Goal: Complete application form: Complete application form

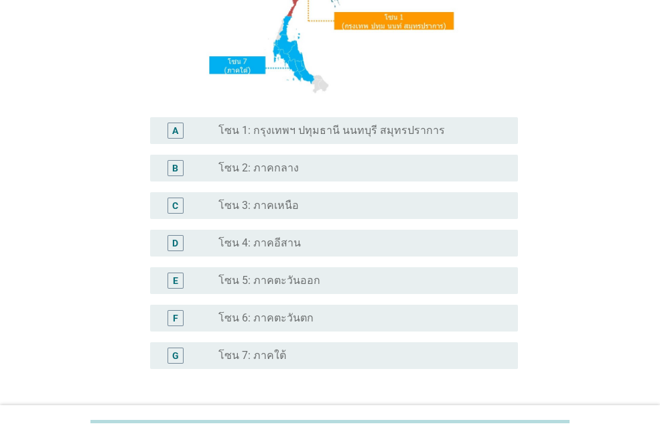
scroll to position [232, 0]
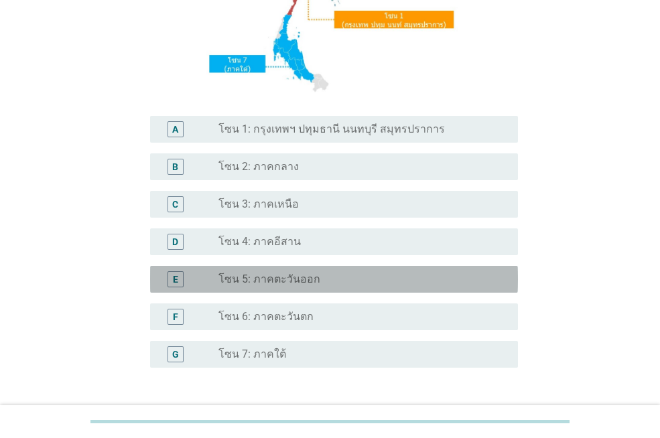
click at [354, 279] on div "radio_button_unchecked โซน 5: ภาคตะวันออก" at bounding box center [357, 279] width 278 height 13
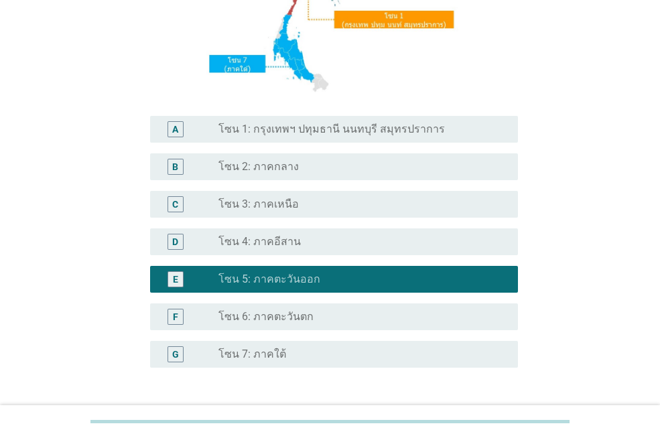
scroll to position [334, 0]
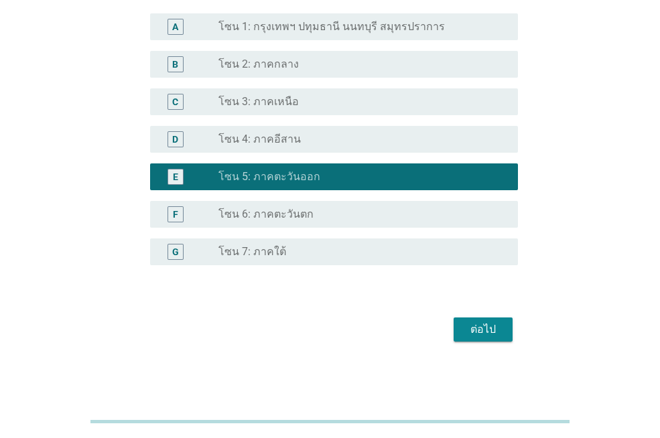
click at [483, 325] on div "ต่อไป" at bounding box center [482, 329] width 37 height 16
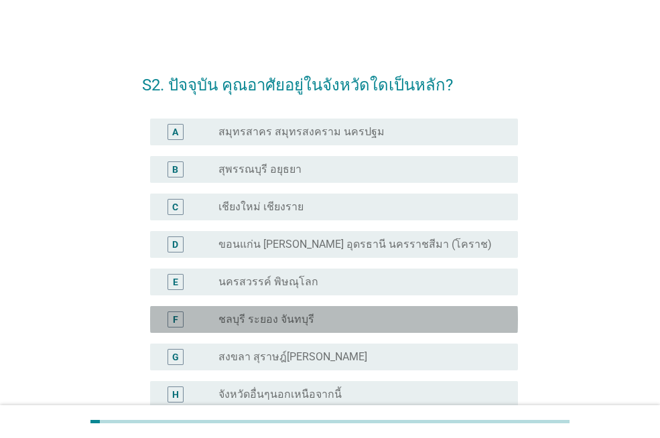
click at [341, 323] on div "radio_button_unchecked ชลบุรี ระยอง จันทบุรี" at bounding box center [357, 319] width 278 height 13
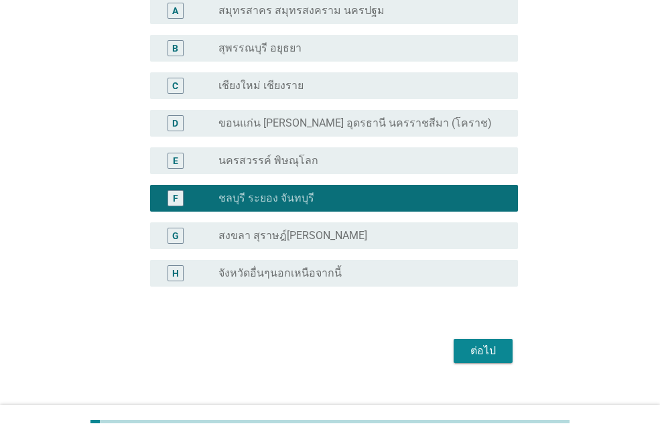
scroll to position [142, 0]
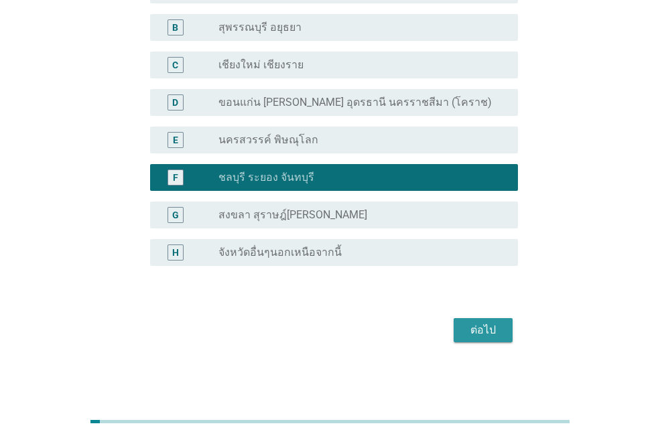
click at [494, 325] on div "ต่อไป" at bounding box center [482, 330] width 37 height 16
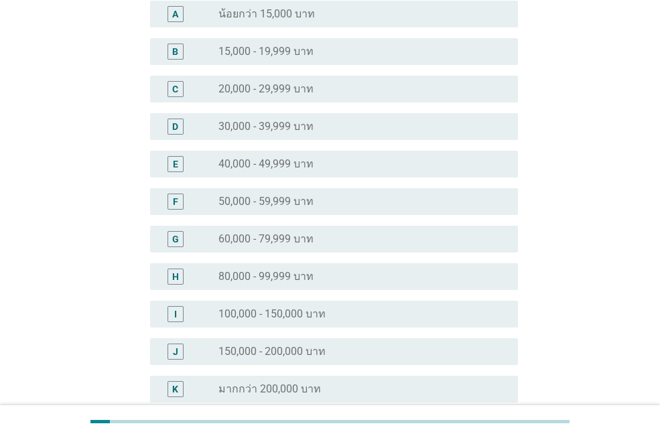
scroll to position [0, 0]
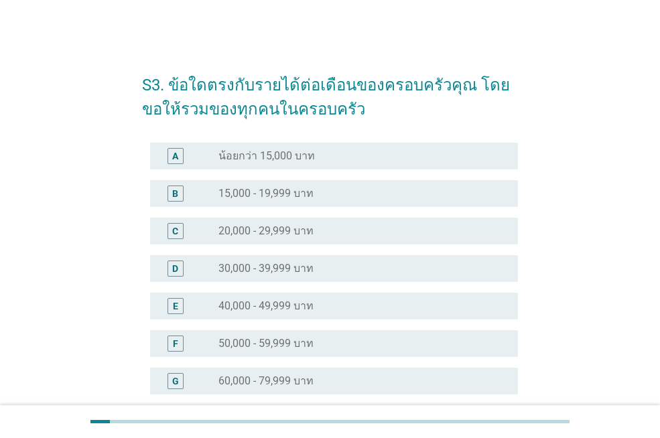
click at [291, 264] on label "30,000 - 39,999 บาท" at bounding box center [265, 268] width 95 height 13
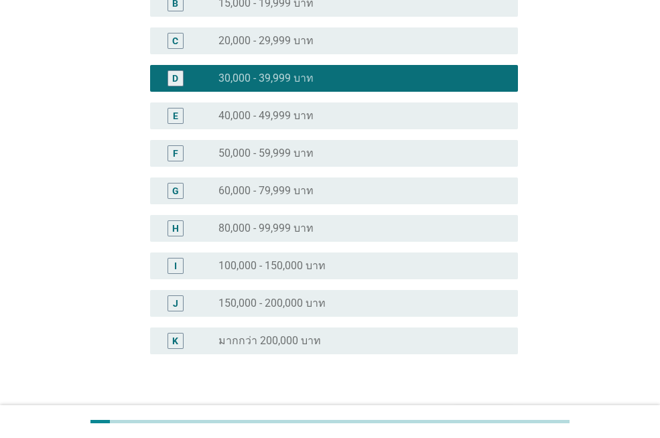
scroll to position [279, 0]
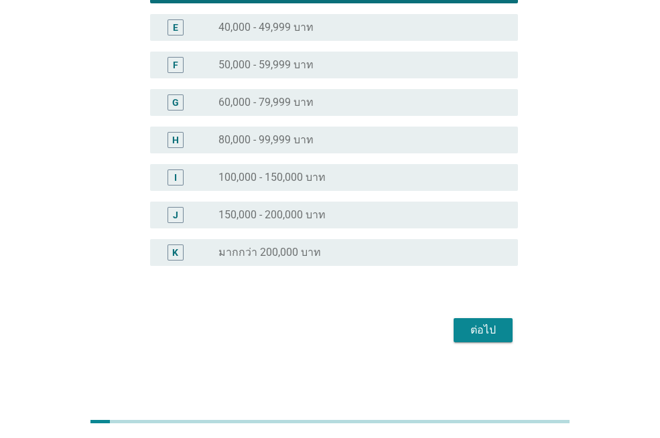
click at [475, 333] on div "ต่อไป" at bounding box center [482, 330] width 37 height 16
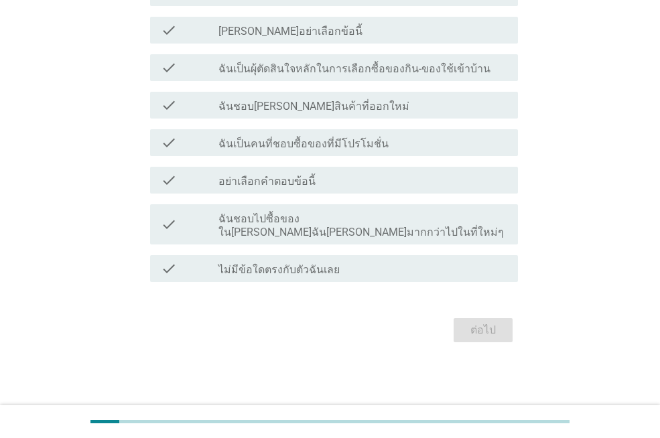
scroll to position [0, 0]
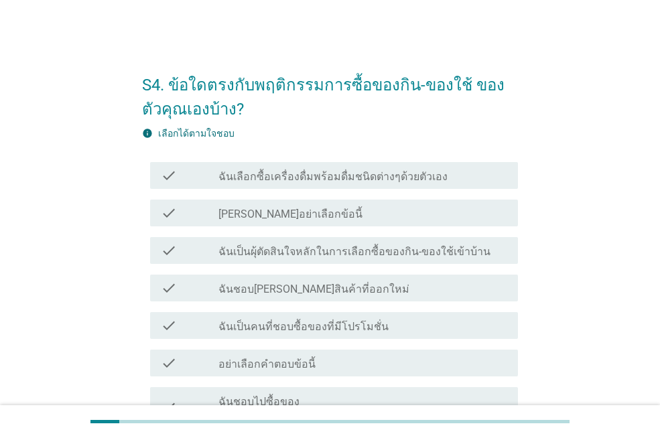
click at [424, 177] on label "ฉันเลือกซื้อเครื่องดื่มพร้อมดื่มชนิดต่างๆด้วยตัวเอง" at bounding box center [332, 176] width 229 height 13
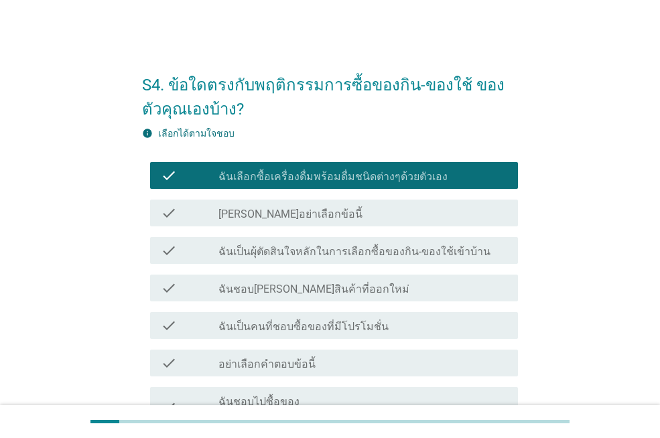
click at [429, 253] on label "ฉันเป็นผุ้ตัดสินใจหลักในการเลือกซื้อของกิน-ของใช้เข้าบ้าน" at bounding box center [354, 251] width 272 height 13
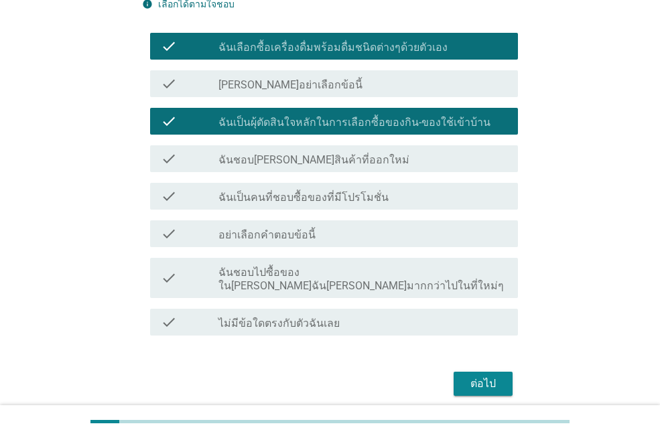
scroll to position [134, 0]
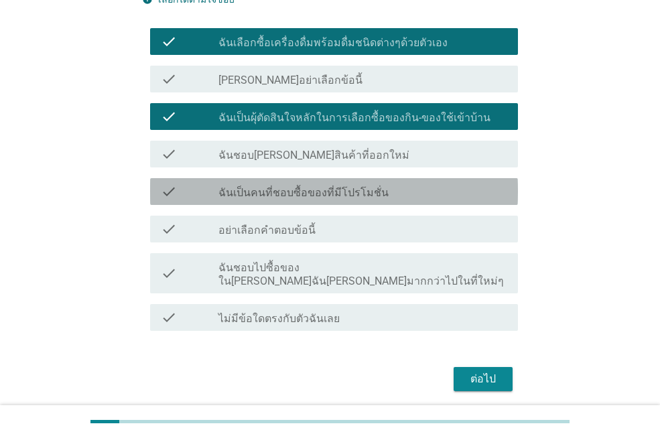
click at [396, 190] on div "check_box_outline_blank ฉันเป็นคนที่ชอบซื้อของที่มีโปรโมชั่น" at bounding box center [362, 191] width 289 height 16
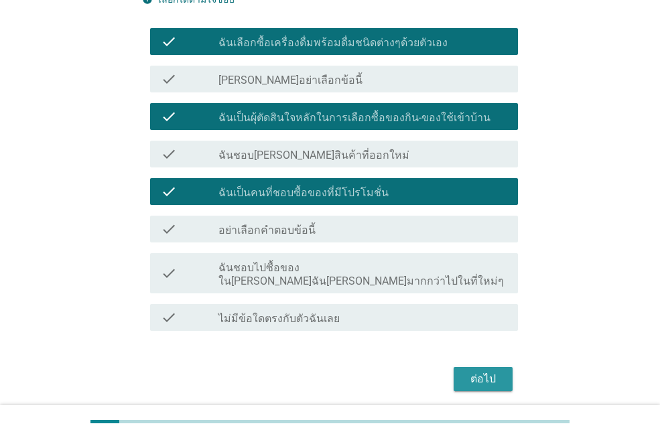
drag, startPoint x: 490, startPoint y: 361, endPoint x: 485, endPoint y: 354, distance: 8.7
click at [490, 371] on div "ต่อไป" at bounding box center [482, 379] width 37 height 16
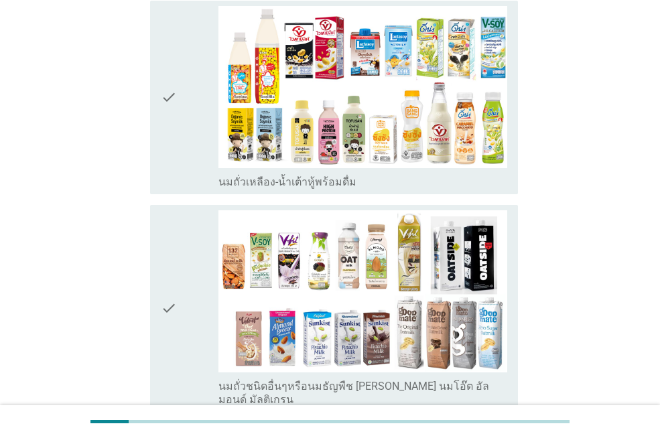
scroll to position [372, 0]
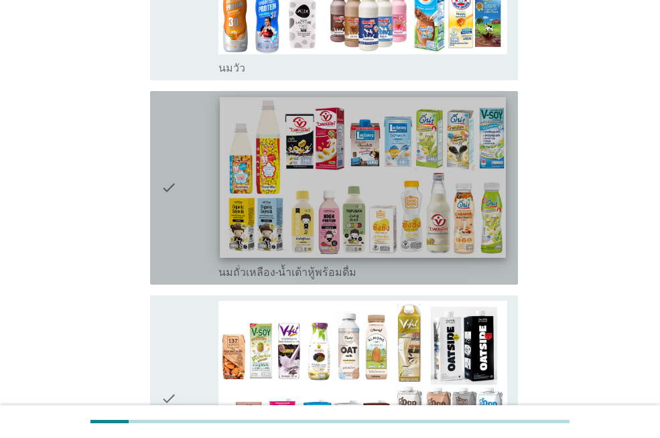
click at [370, 159] on img at bounding box center [362, 177] width 285 height 161
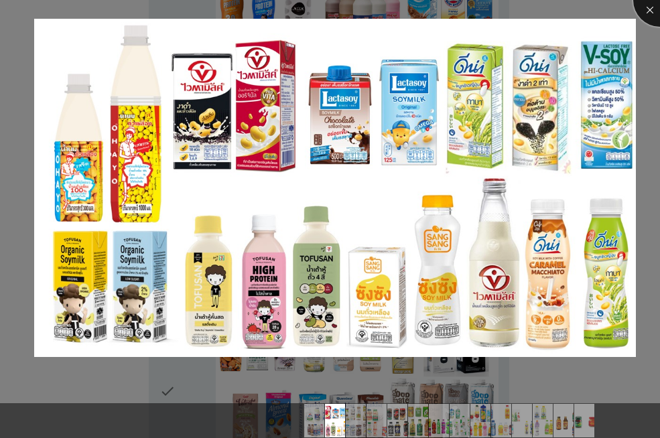
click at [647, 16] on div at bounding box center [660, 0] width 54 height 54
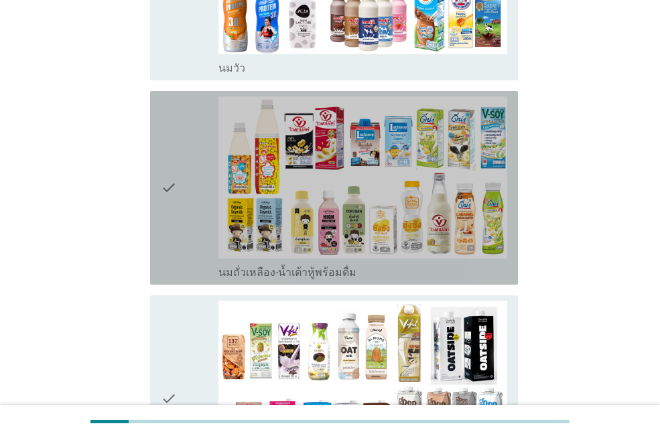
click at [173, 177] on icon "check" at bounding box center [169, 187] width 16 height 183
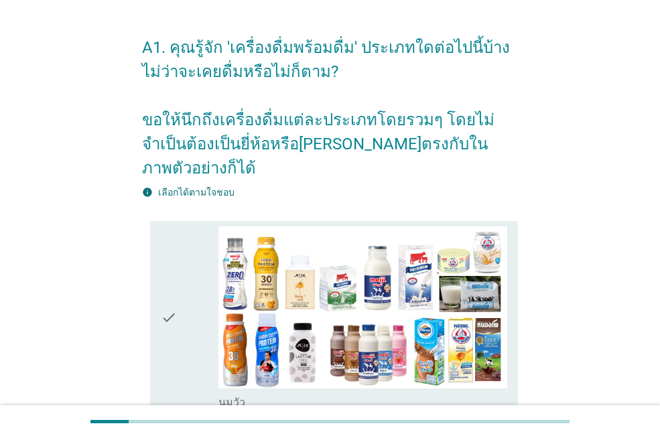
scroll to position [165, 0]
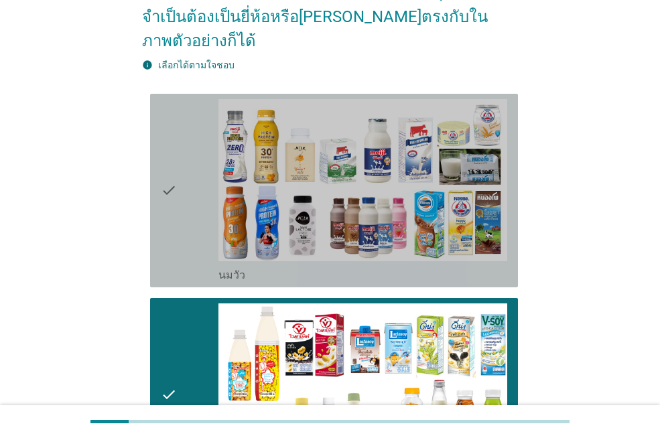
click at [164, 118] on icon "check" at bounding box center [169, 190] width 16 height 183
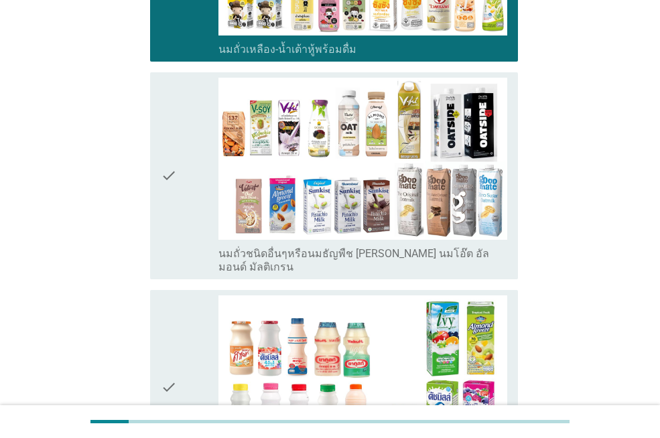
scroll to position [616, 0]
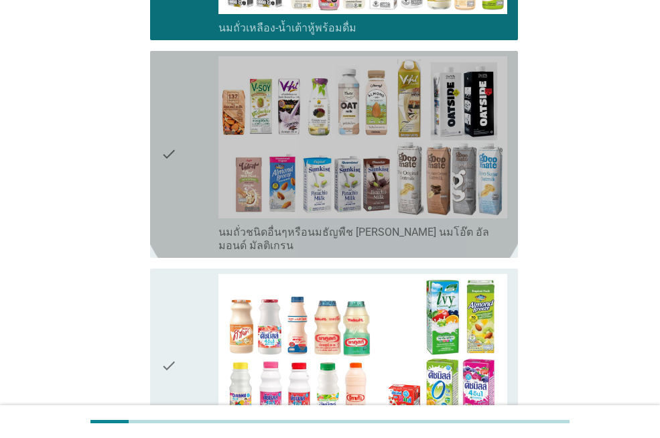
click at [181, 60] on div "check" at bounding box center [190, 154] width 58 height 196
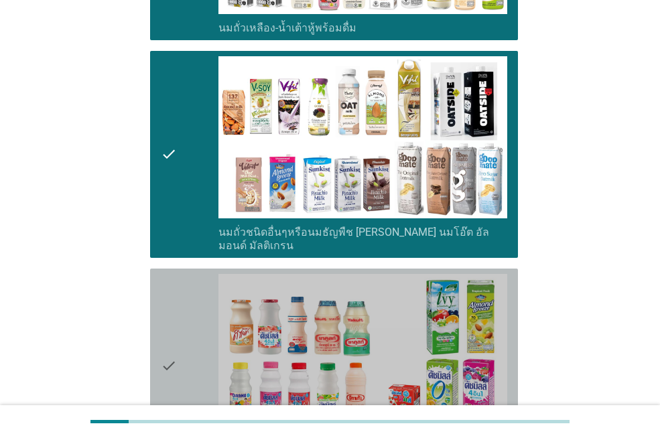
click at [169, 274] on icon "check" at bounding box center [169, 365] width 16 height 183
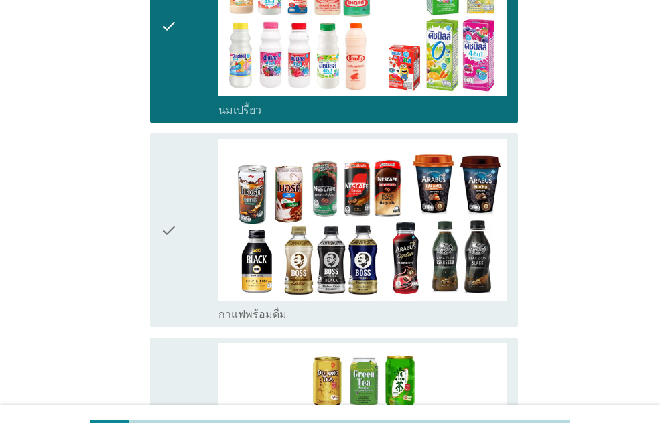
scroll to position [1248, 0]
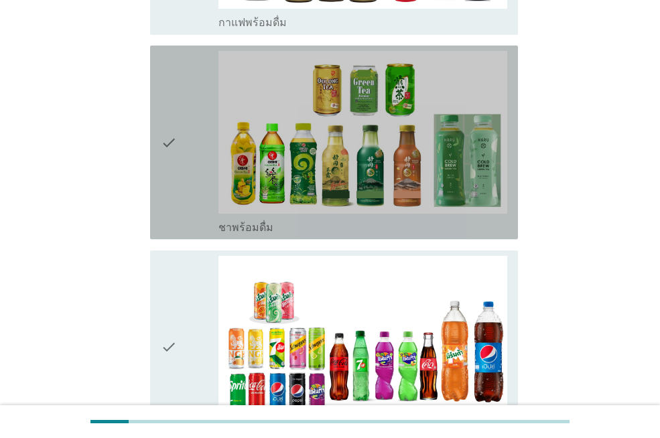
click at [166, 67] on icon "check" at bounding box center [169, 142] width 16 height 183
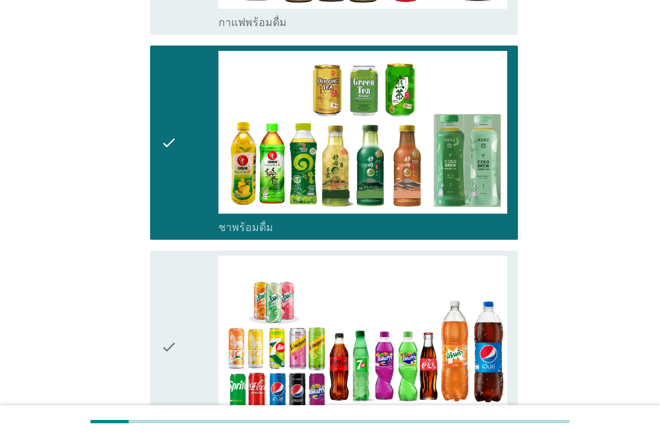
click at [182, 256] on div "check" at bounding box center [190, 347] width 58 height 183
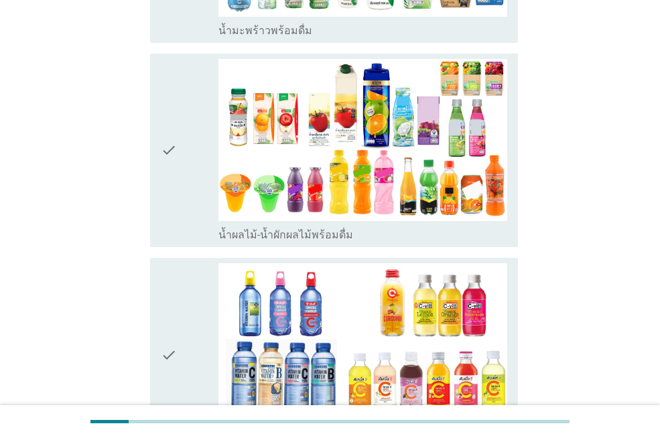
scroll to position [1837, 0]
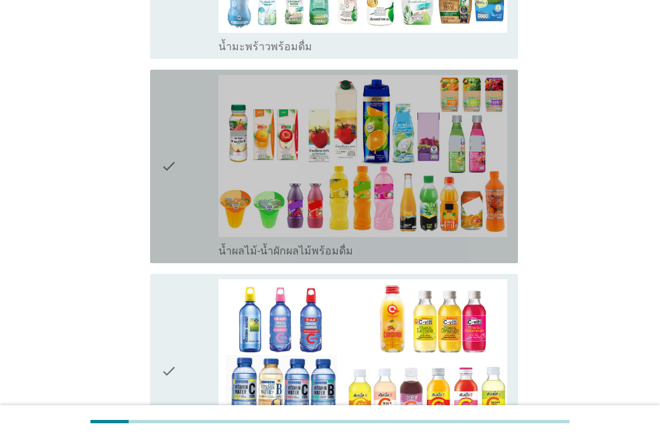
click at [165, 89] on icon "check" at bounding box center [169, 166] width 16 height 183
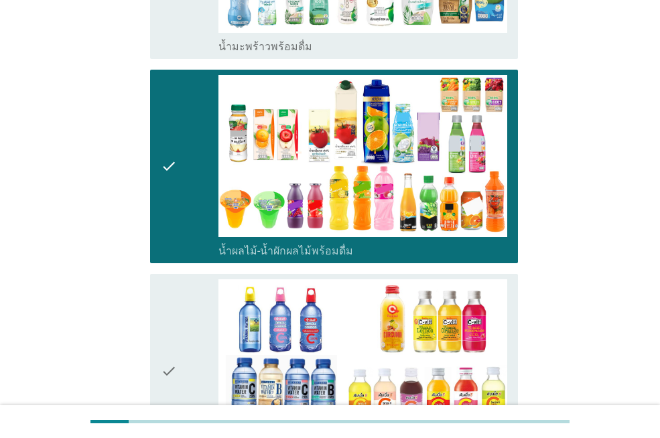
click at [181, 279] on div "check" at bounding box center [190, 370] width 58 height 183
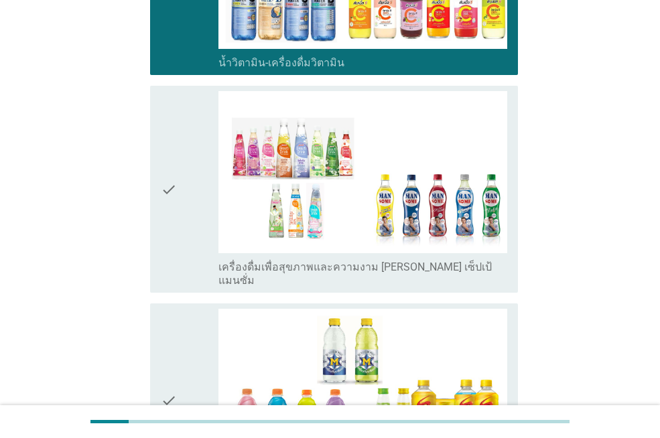
scroll to position [2240, 0]
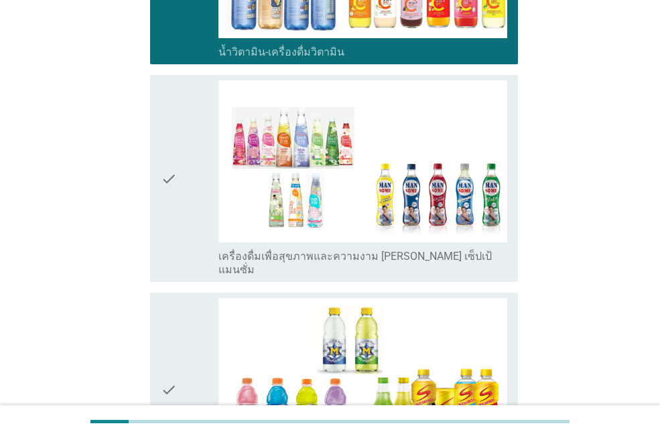
click at [157, 207] on div "check check_box_outline_blank เครื่องดื่มเพื่อสุขภาพและความงาม [PERSON_NAME] เซ…" at bounding box center [334, 178] width 368 height 207
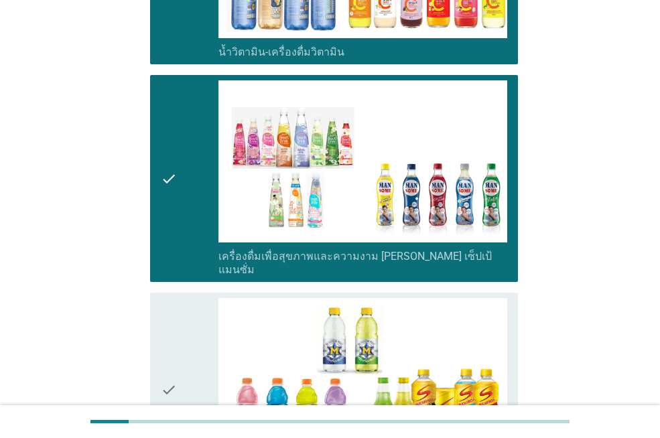
click at [177, 298] on div "check" at bounding box center [190, 389] width 58 height 183
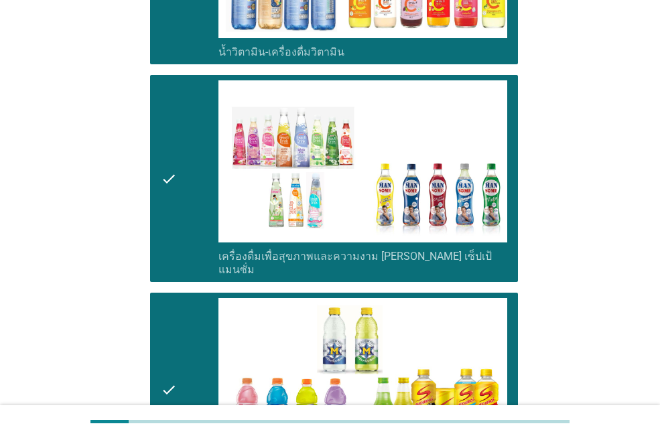
drag, startPoint x: 658, startPoint y: 323, endPoint x: 644, endPoint y: 333, distance: 16.9
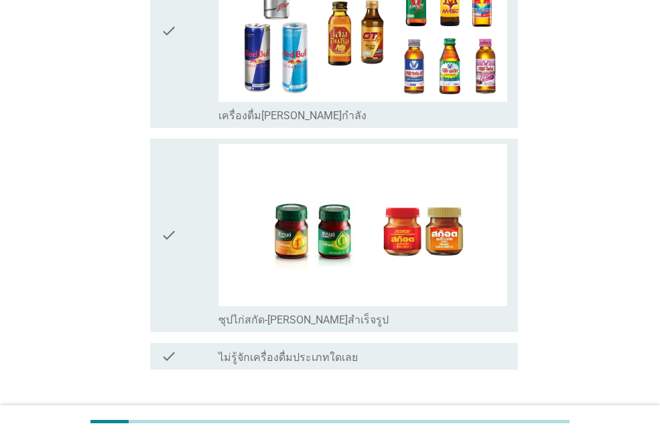
scroll to position [2840, 0]
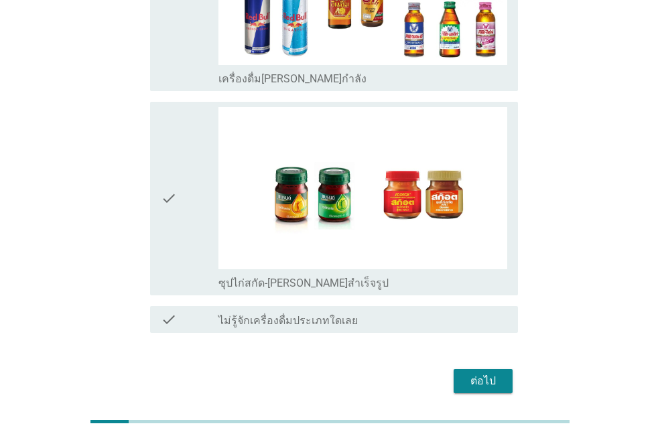
click at [171, 107] on icon "check" at bounding box center [169, 198] width 16 height 183
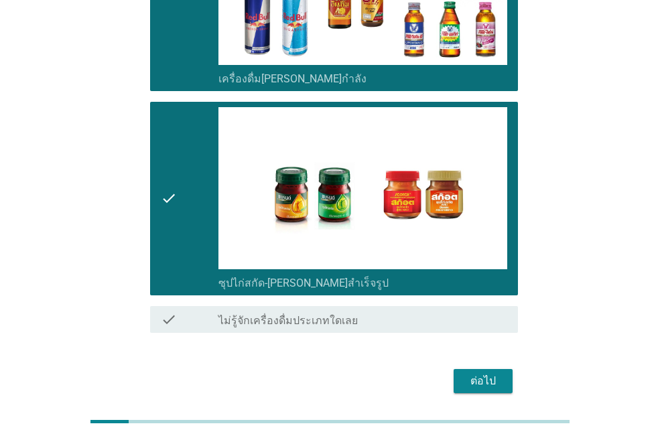
click at [488, 373] on div "ต่อไป" at bounding box center [482, 381] width 37 height 16
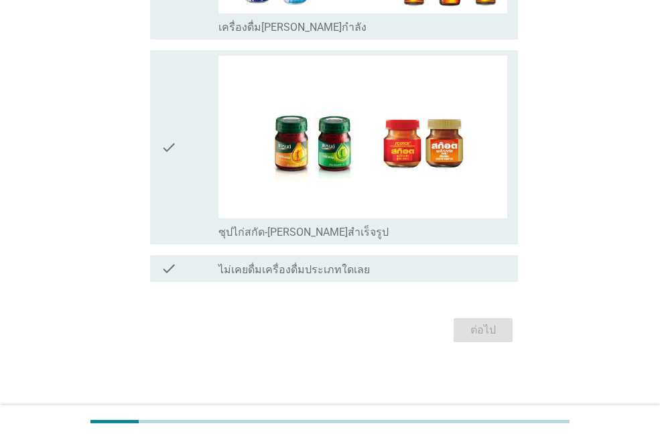
scroll to position [0, 0]
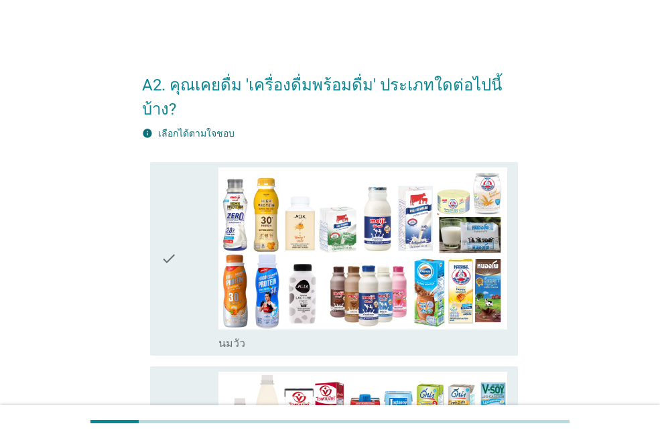
click at [161, 162] on div "check check_box_outline_blank [PERSON_NAME]" at bounding box center [334, 259] width 368 height 194
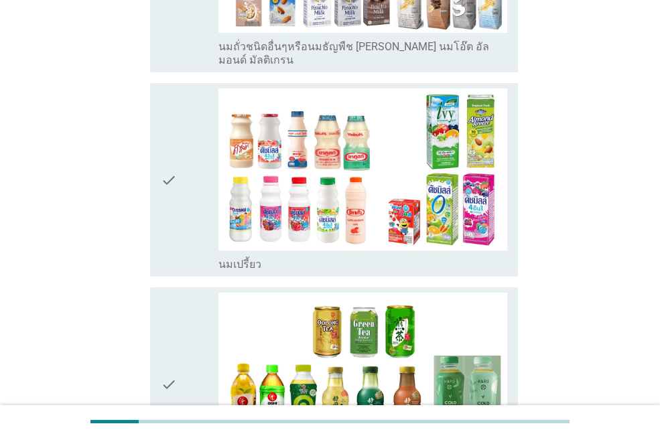
scroll to position [727, 0]
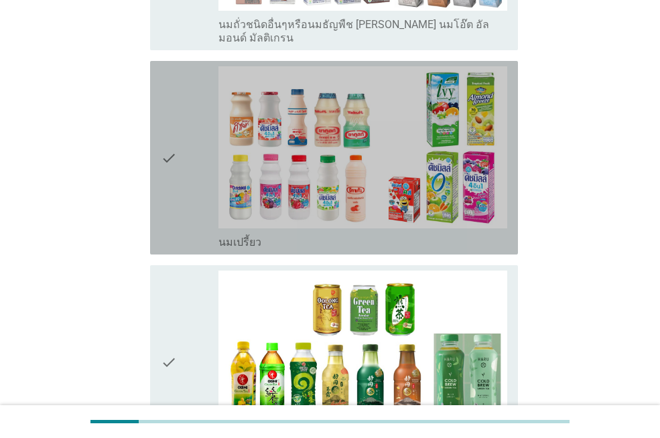
click at [169, 66] on icon "check" at bounding box center [169, 157] width 16 height 183
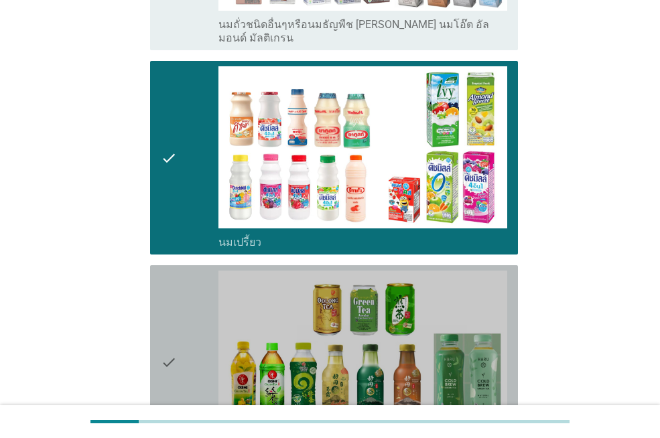
click at [183, 271] on div "check" at bounding box center [190, 362] width 58 height 183
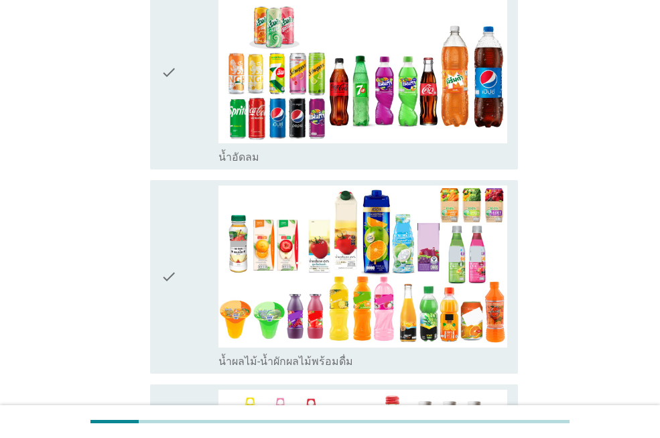
scroll to position [1235, 0]
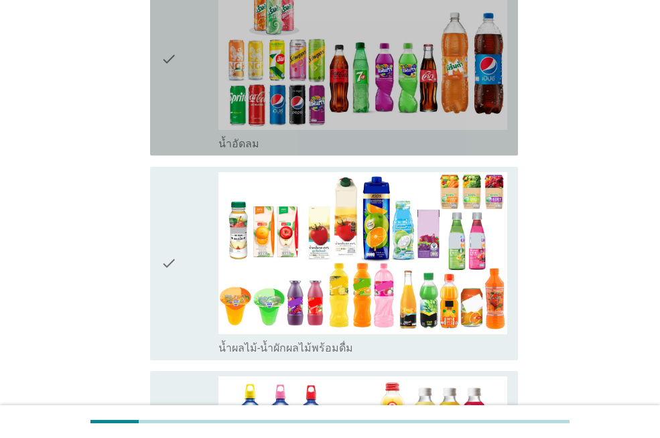
click at [177, 65] on icon "check" at bounding box center [169, 58] width 16 height 183
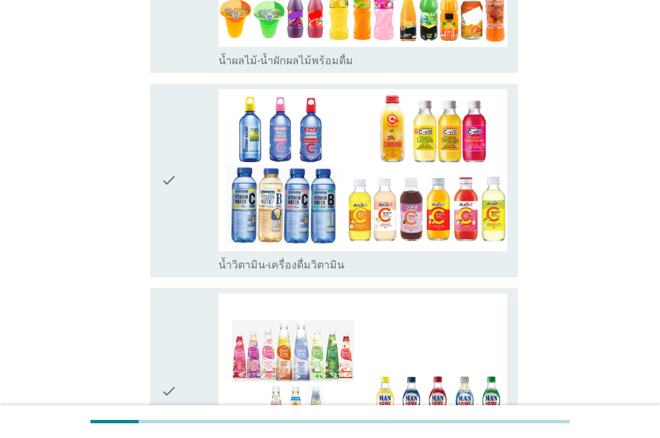
scroll to position [1540, 0]
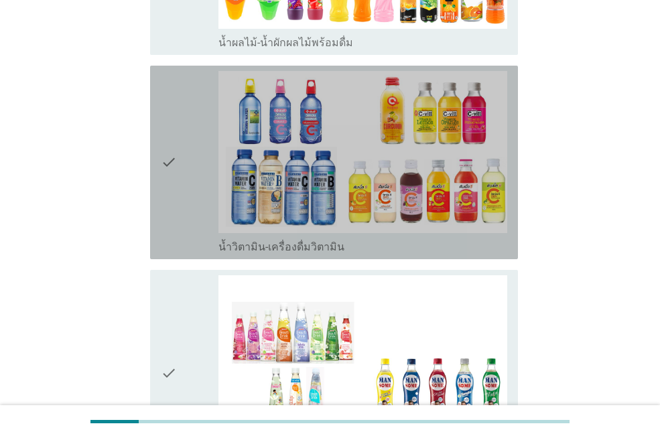
click at [180, 71] on div "check" at bounding box center [190, 162] width 58 height 183
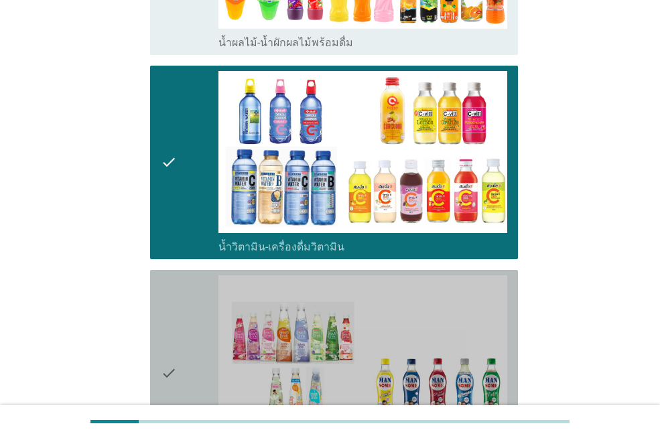
click at [173, 275] on icon "check" at bounding box center [169, 373] width 16 height 196
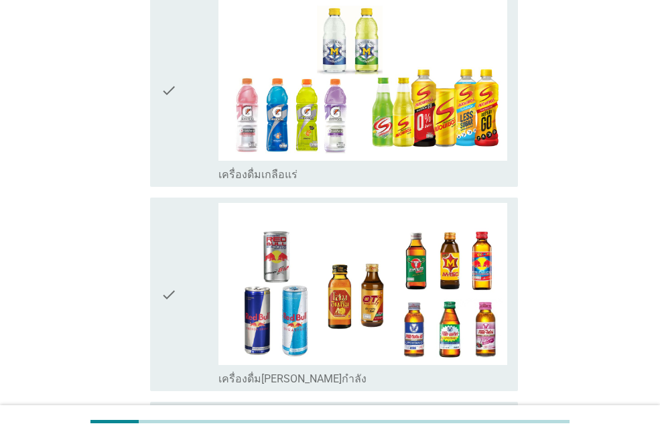
scroll to position [2066, 0]
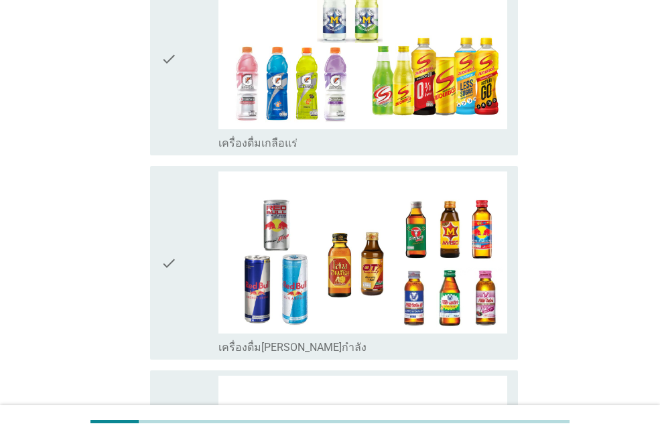
click at [162, 72] on icon "check" at bounding box center [169, 58] width 16 height 183
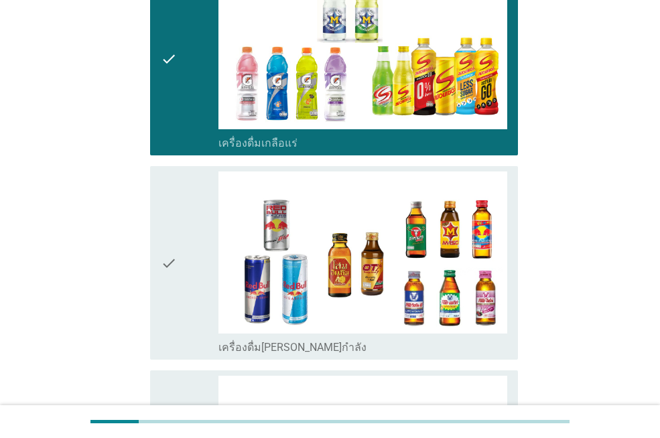
click at [166, 171] on icon "check" at bounding box center [169, 262] width 16 height 183
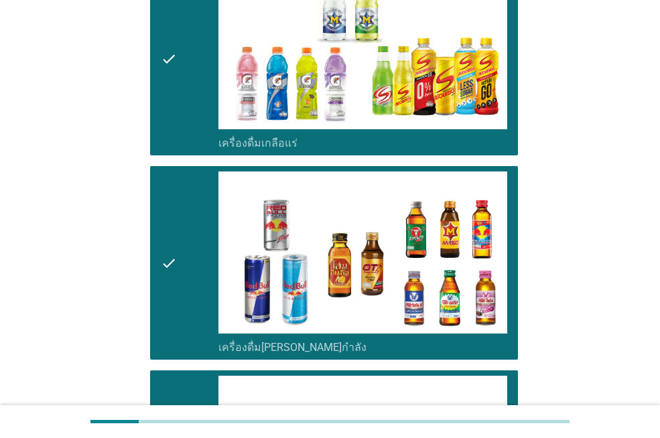
scroll to position [2335, 0]
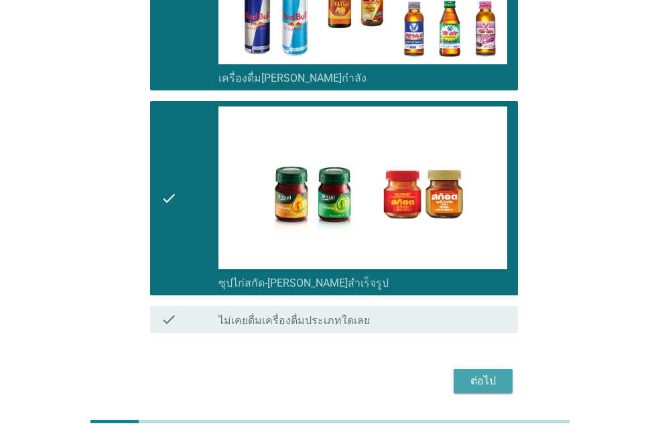
click at [510, 369] on button "ต่อไป" at bounding box center [482, 381] width 59 height 24
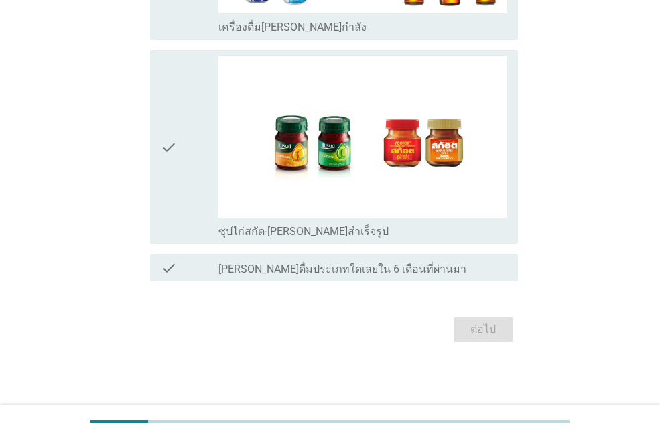
scroll to position [0, 0]
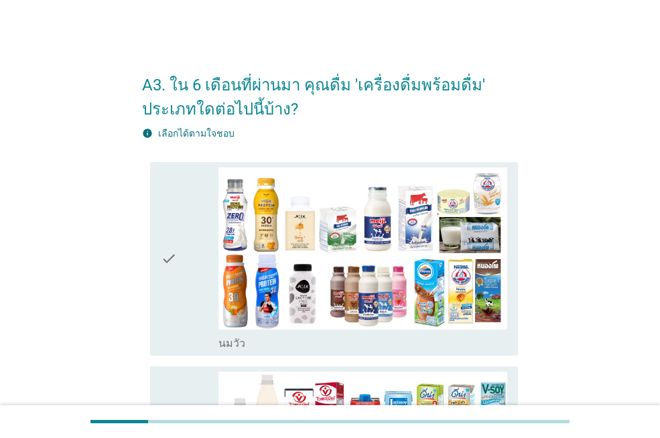
click at [184, 200] on div "check" at bounding box center [190, 258] width 58 height 183
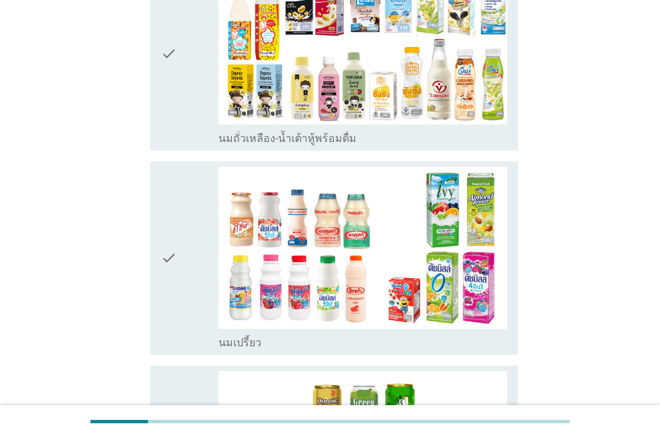
scroll to position [452, 0]
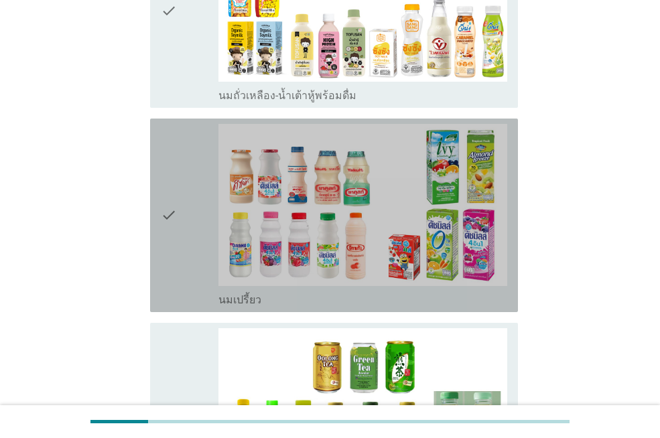
click at [193, 147] on div "check" at bounding box center [190, 215] width 58 height 183
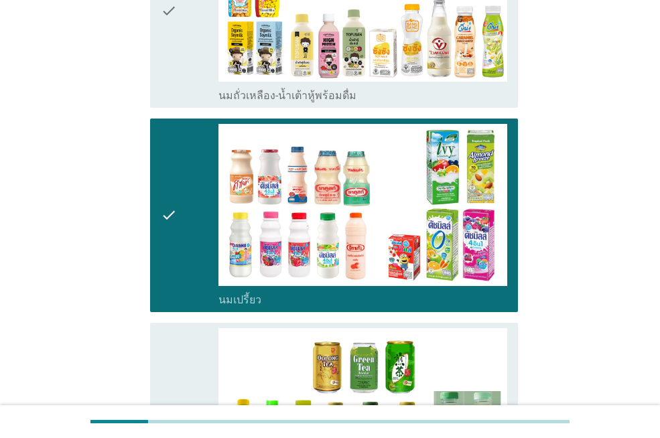
click at [177, 102] on div "check check_box_outline_blank นมถั่วเหลือง-น้ำเต้าหู้พร้อมดื่ม" at bounding box center [334, 11] width 368 height 194
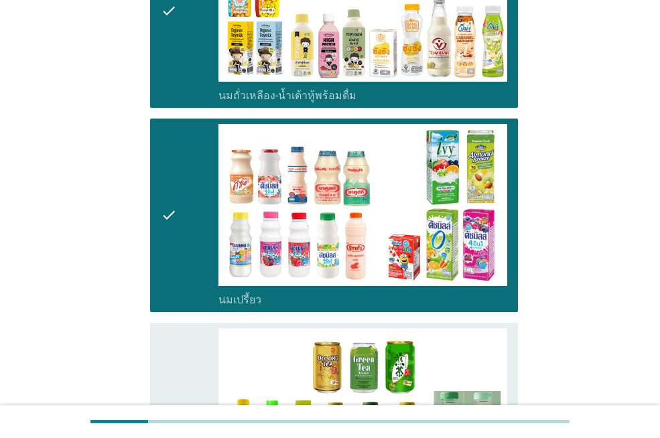
click at [169, 348] on icon "check" at bounding box center [169, 419] width 16 height 183
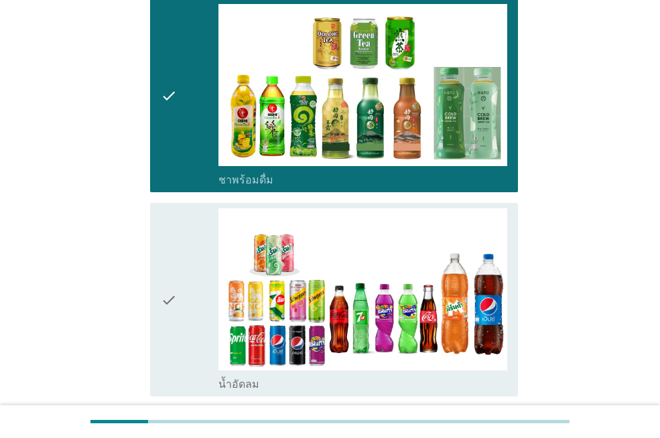
scroll to position [757, 0]
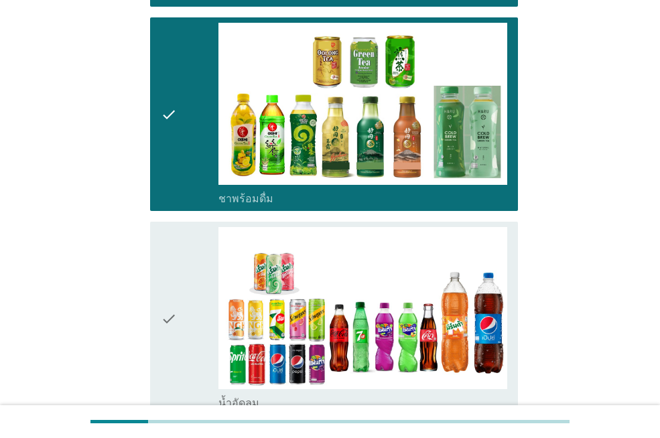
click at [189, 246] on div "check" at bounding box center [190, 318] width 58 height 183
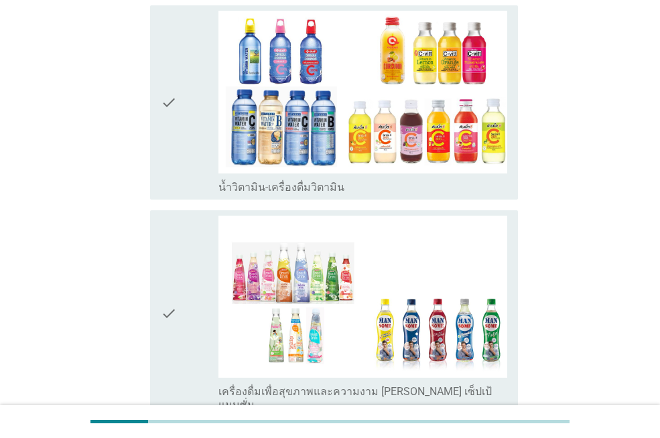
scroll to position [1197, 0]
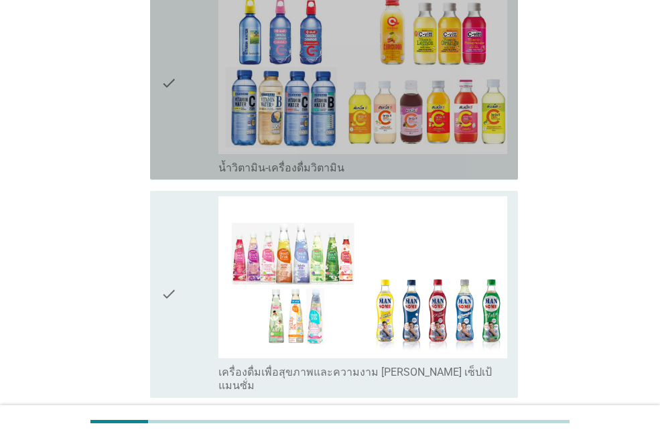
click at [189, 135] on div "check" at bounding box center [190, 82] width 58 height 183
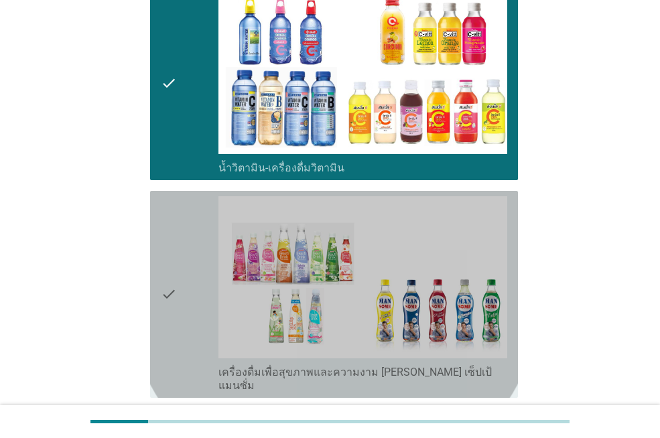
click at [181, 224] on div "check" at bounding box center [190, 294] width 58 height 196
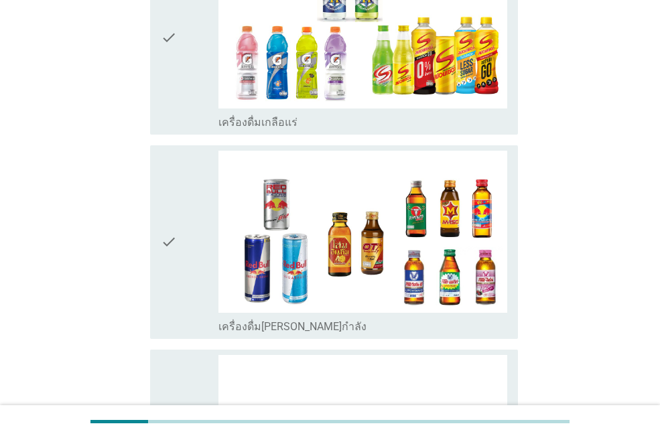
scroll to position [1661, 0]
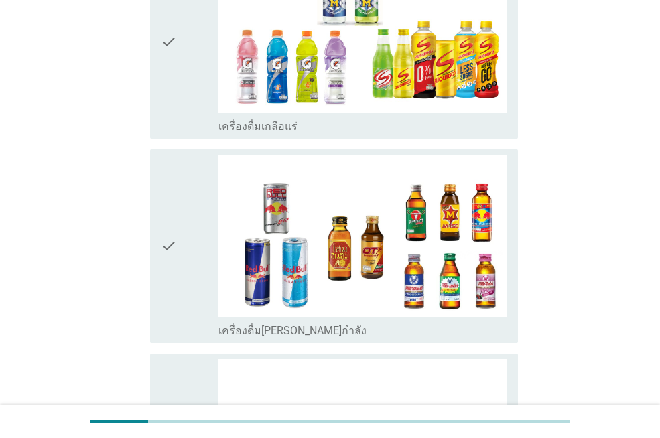
drag, startPoint x: 181, startPoint y: 98, endPoint x: 182, endPoint y: 154, distance: 56.3
click at [181, 98] on div "check" at bounding box center [190, 41] width 58 height 183
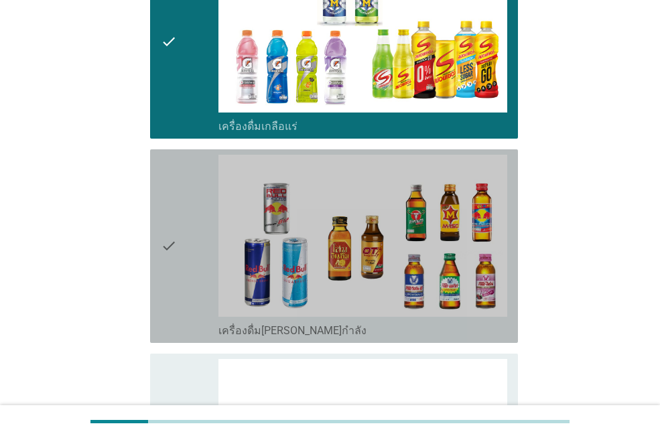
click at [182, 157] on div "check" at bounding box center [190, 246] width 58 height 183
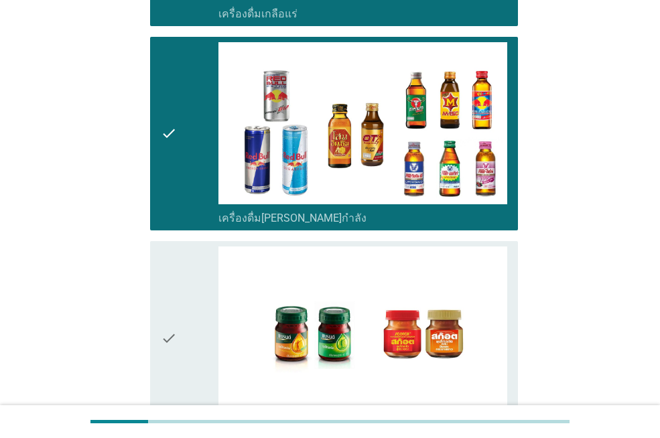
scroll to position [1920, 0]
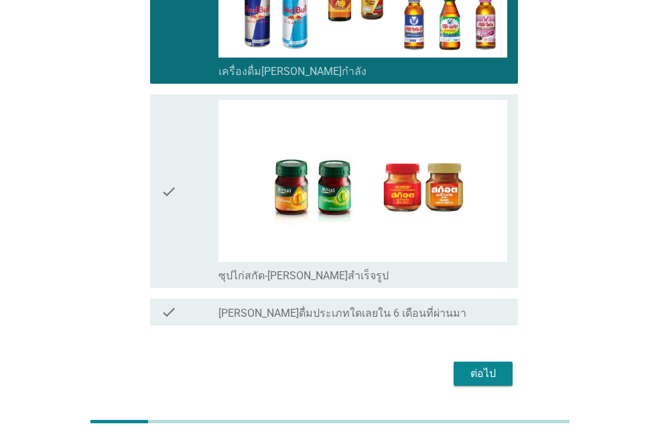
click at [169, 137] on icon "check" at bounding box center [169, 191] width 16 height 183
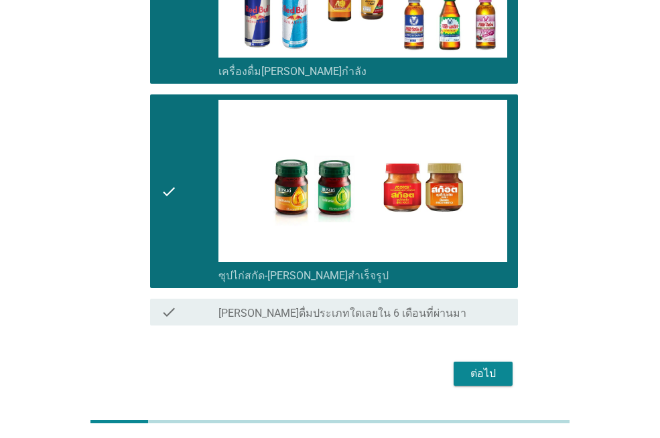
click at [481, 366] on div "ต่อไป" at bounding box center [482, 374] width 37 height 16
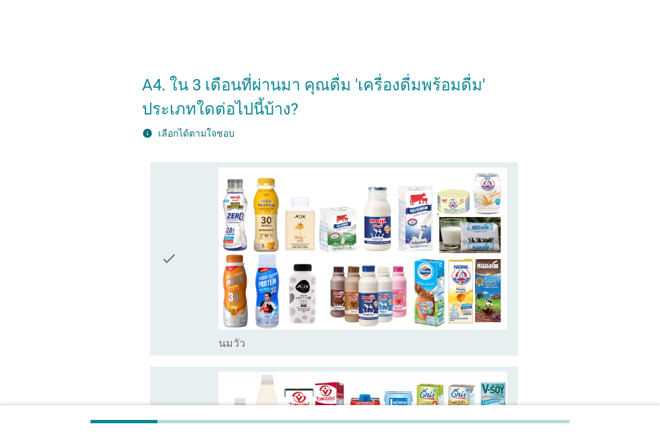
click at [166, 205] on icon "check" at bounding box center [169, 258] width 16 height 183
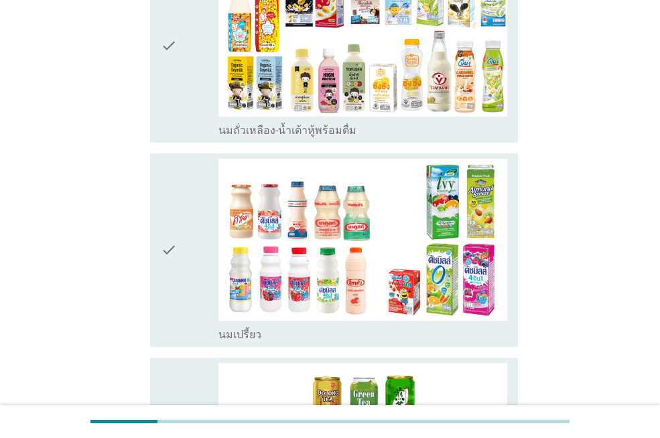
scroll to position [441, 0]
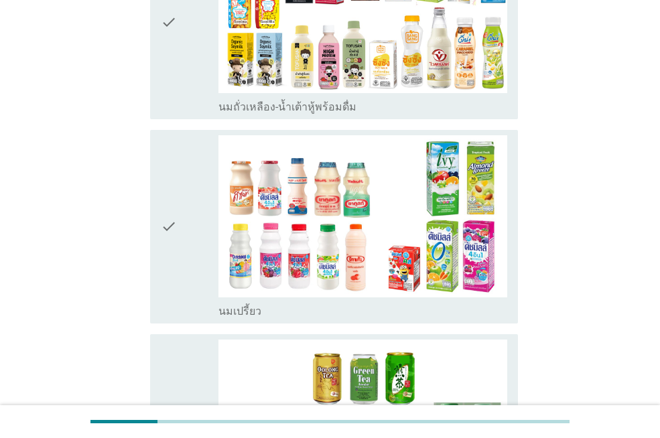
click at [177, 161] on div "check" at bounding box center [190, 226] width 58 height 183
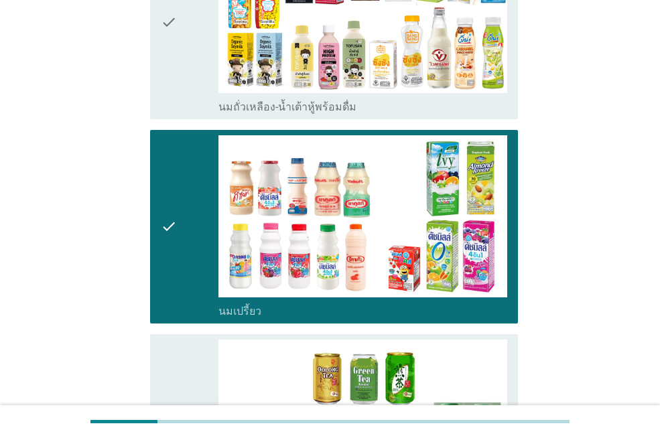
click at [176, 104] on icon "check" at bounding box center [169, 22] width 16 height 183
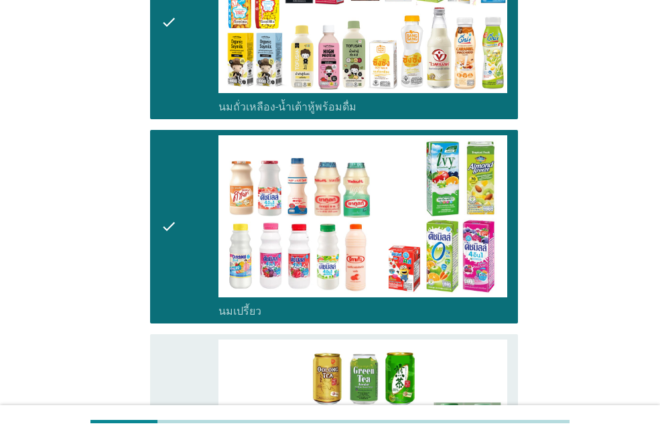
click at [182, 350] on div "check" at bounding box center [190, 431] width 58 height 183
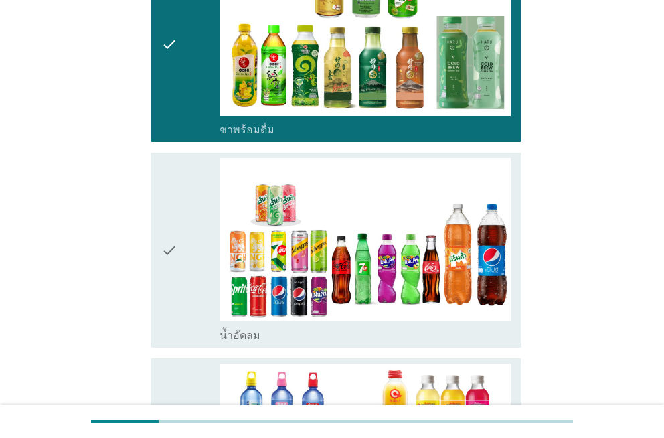
scroll to position [844, 0]
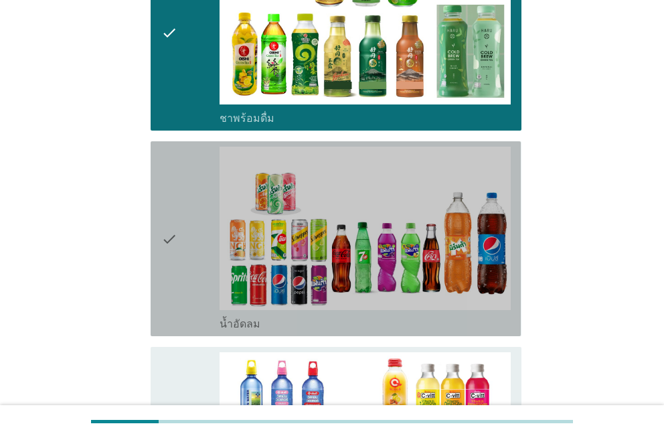
click at [171, 192] on icon "check" at bounding box center [169, 239] width 16 height 184
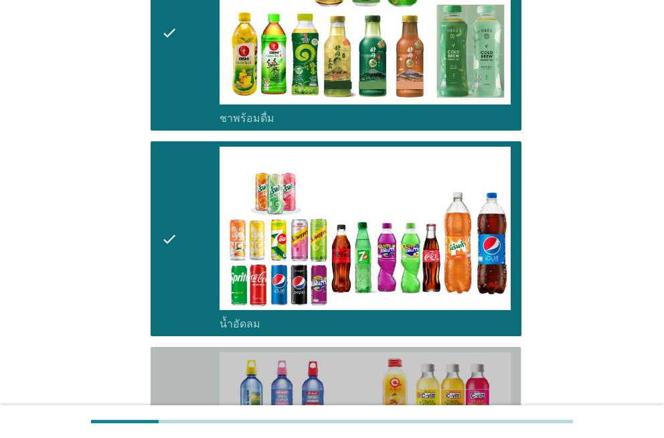
click at [161, 376] on div "check check_box น้ำวิตามิน-เครื่องดื่มวิตามิน" at bounding box center [336, 444] width 370 height 195
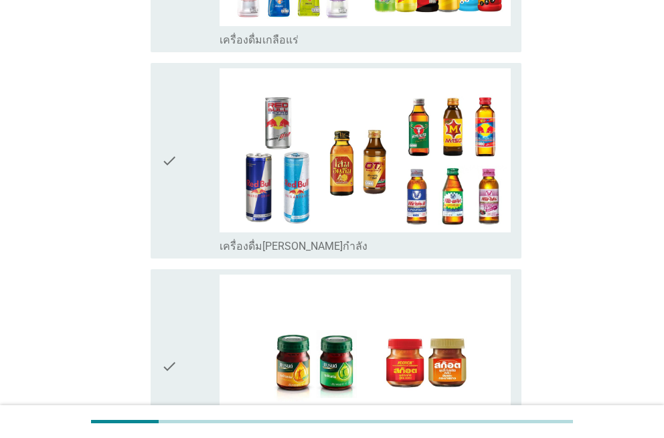
scroll to position [1739, 0]
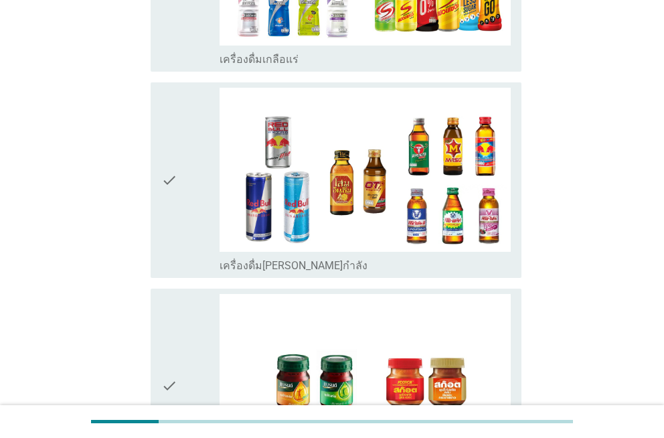
click at [173, 333] on icon "check" at bounding box center [169, 386] width 16 height 184
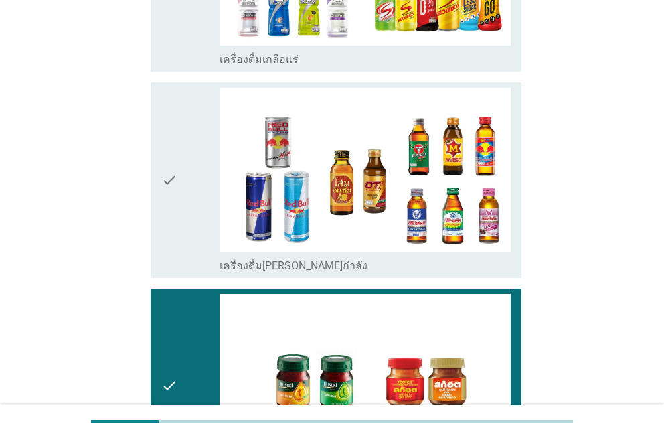
click at [182, 94] on div "check" at bounding box center [190, 180] width 58 height 184
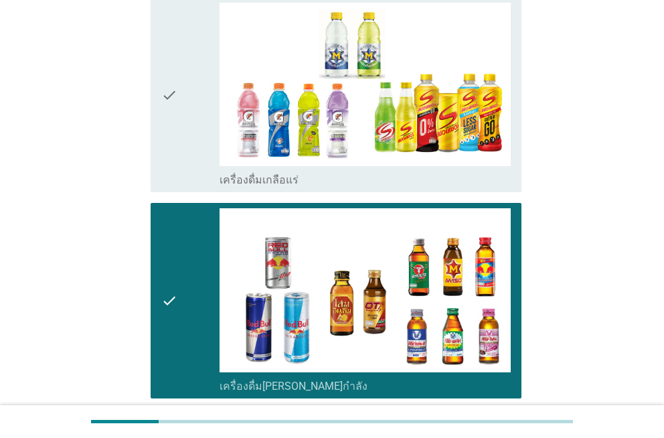
scroll to position [1615, 0]
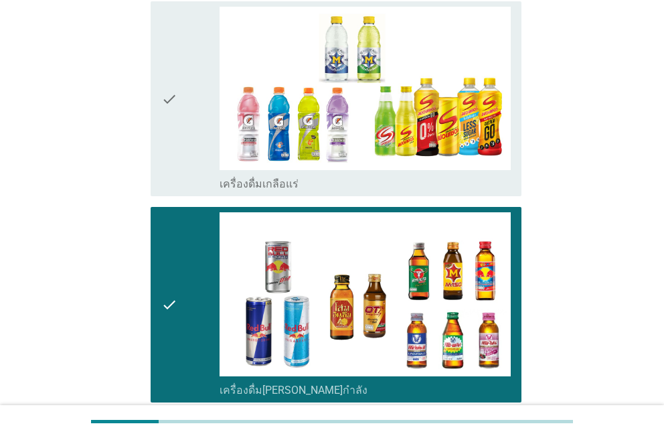
click at [171, 169] on icon "check" at bounding box center [169, 99] width 16 height 184
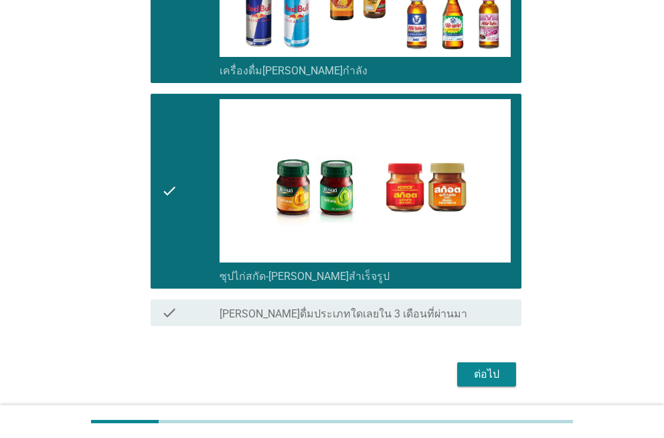
scroll to position [1965, 0]
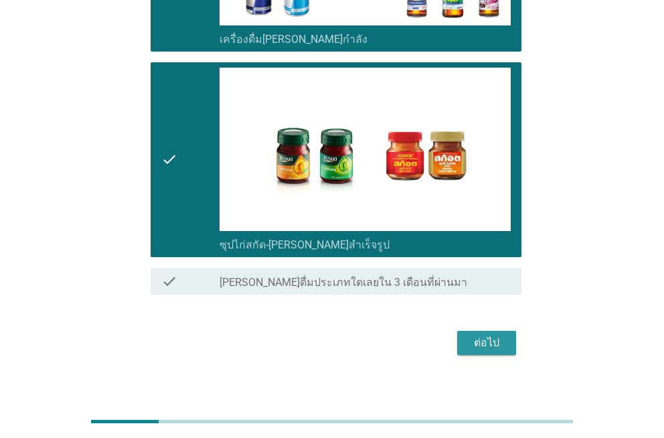
click at [485, 337] on button "ต่อไป" at bounding box center [486, 343] width 59 height 24
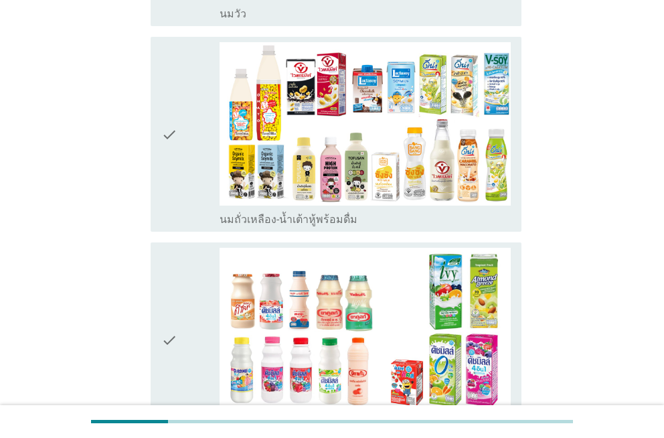
scroll to position [341, 0]
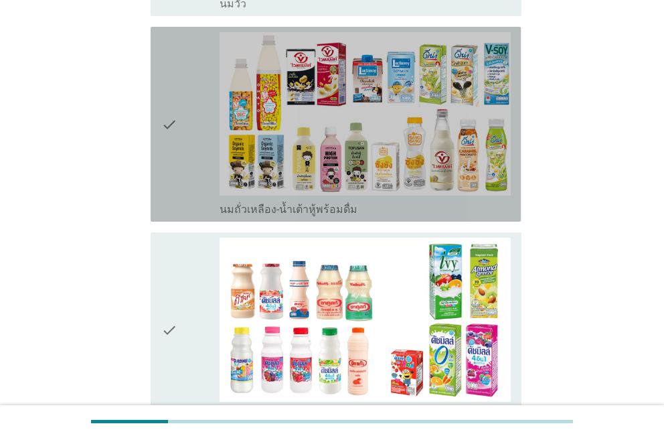
click at [175, 60] on icon "check" at bounding box center [169, 124] width 16 height 184
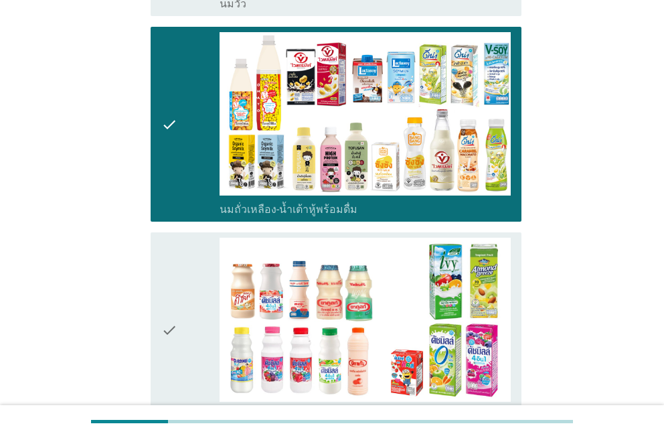
drag, startPoint x: 181, startPoint y: 252, endPoint x: 202, endPoint y: 248, distance: 21.1
click at [179, 251] on div "check" at bounding box center [190, 330] width 58 height 184
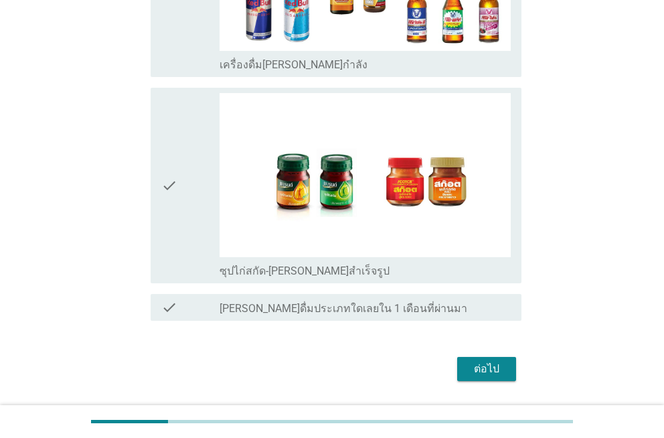
scroll to position [1713, 0]
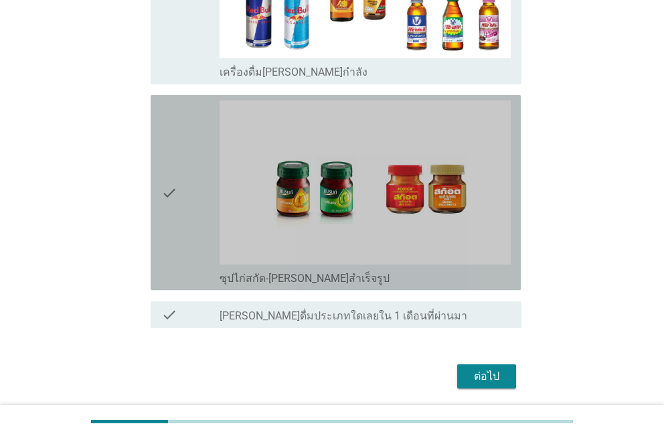
drag, startPoint x: 190, startPoint y: 141, endPoint x: 180, endPoint y: 123, distance: 20.4
click at [187, 138] on div "check" at bounding box center [190, 192] width 58 height 184
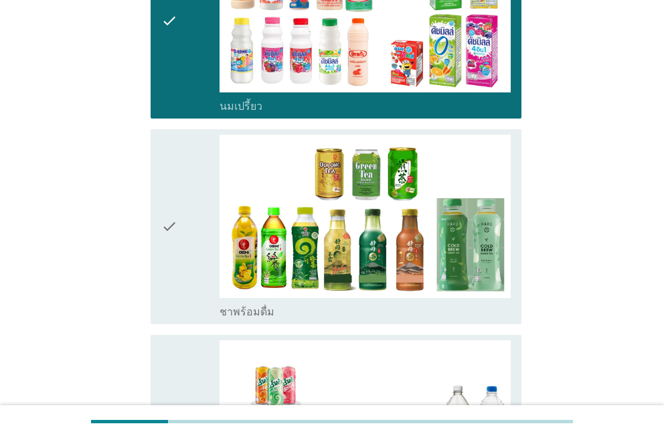
scroll to position [644, 0]
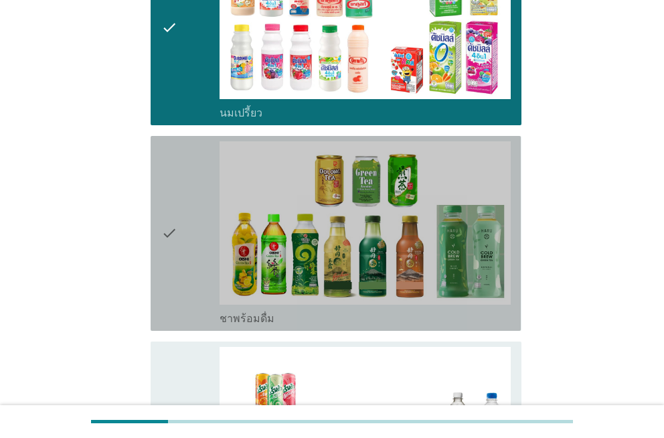
click at [202, 171] on div "check" at bounding box center [190, 233] width 58 height 184
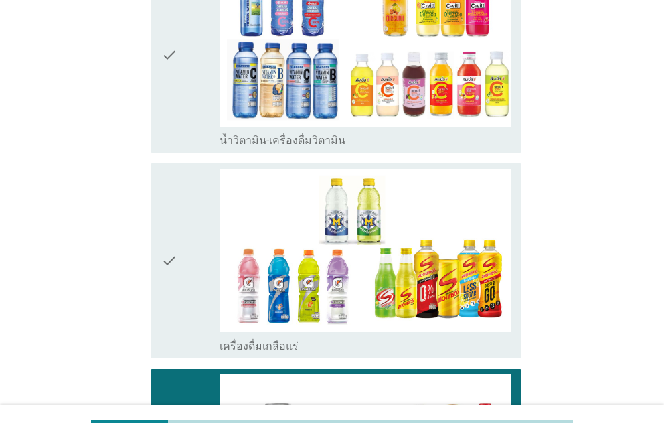
scroll to position [1226, 0]
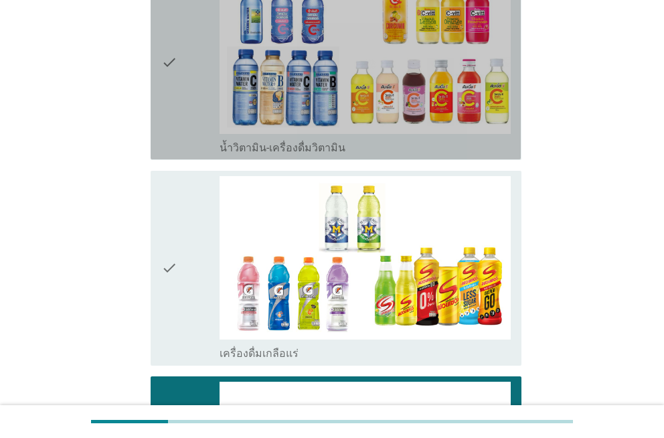
click at [187, 102] on div "check" at bounding box center [190, 62] width 58 height 184
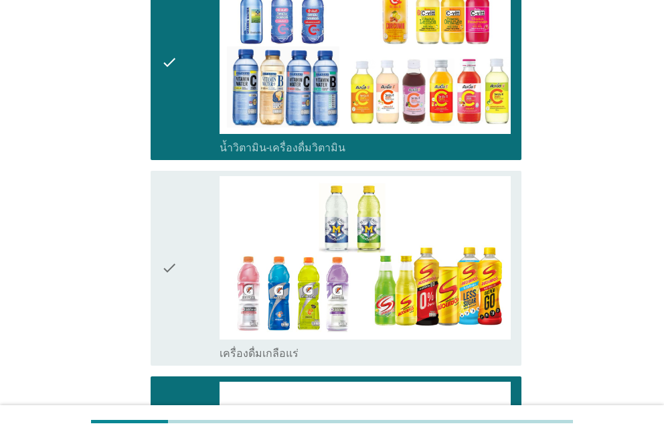
drag, startPoint x: 180, startPoint y: 186, endPoint x: 192, endPoint y: 185, distance: 12.1
click at [181, 185] on div "check" at bounding box center [190, 268] width 58 height 184
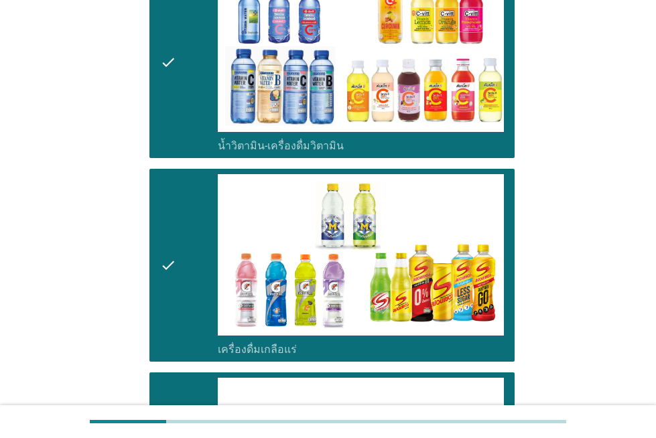
scroll to position [1735, 0]
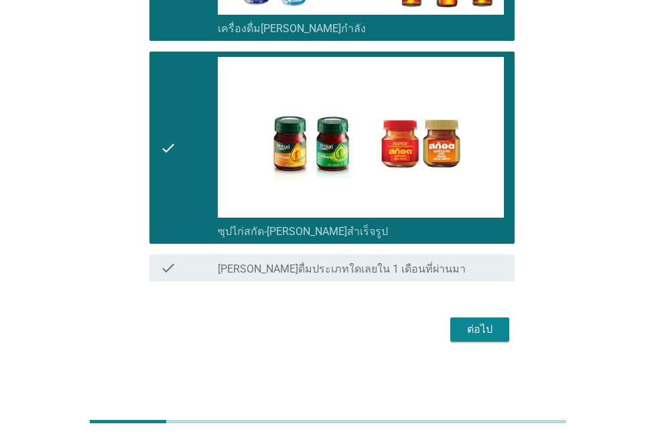
click at [481, 316] on div "ต่อไป" at bounding box center [327, 329] width 373 height 32
click at [483, 334] on div "ต่อไป" at bounding box center [479, 329] width 37 height 16
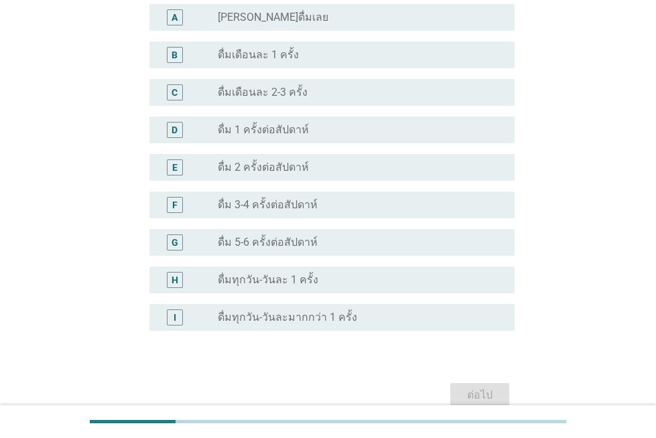
scroll to position [427, 0]
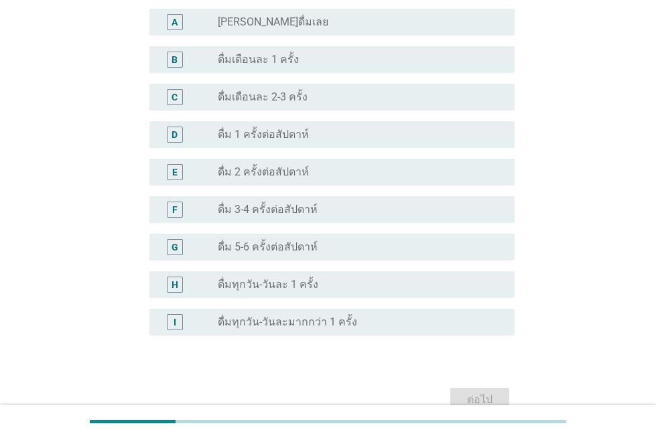
click at [327, 288] on div "radio_button_unchecked ดื่มทุกวัน-วันละ 1 ครั้ง" at bounding box center [355, 284] width 275 height 13
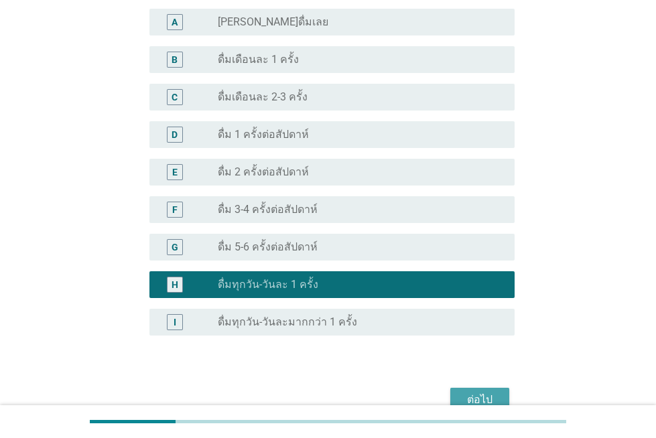
click at [469, 389] on button "ต่อไป" at bounding box center [479, 400] width 59 height 24
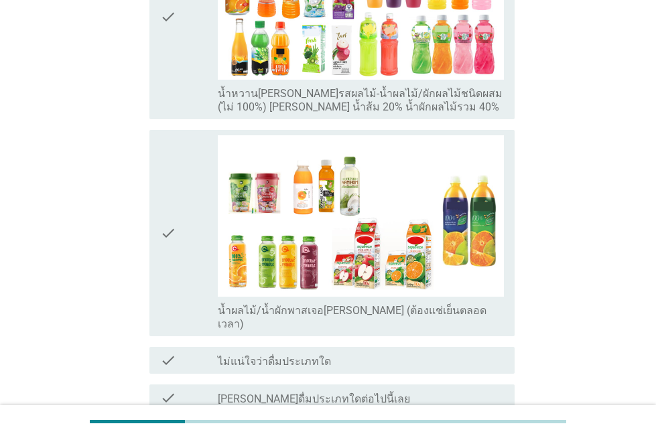
scroll to position [684, 0]
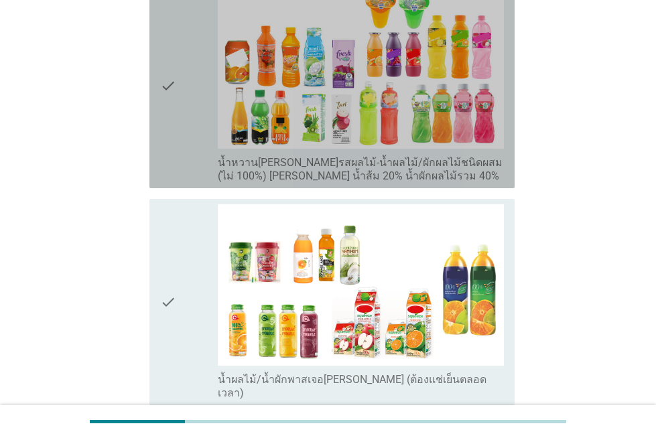
drag, startPoint x: 181, startPoint y: 138, endPoint x: 171, endPoint y: 181, distance: 44.2
click at [181, 138] on div "check" at bounding box center [188, 85] width 57 height 195
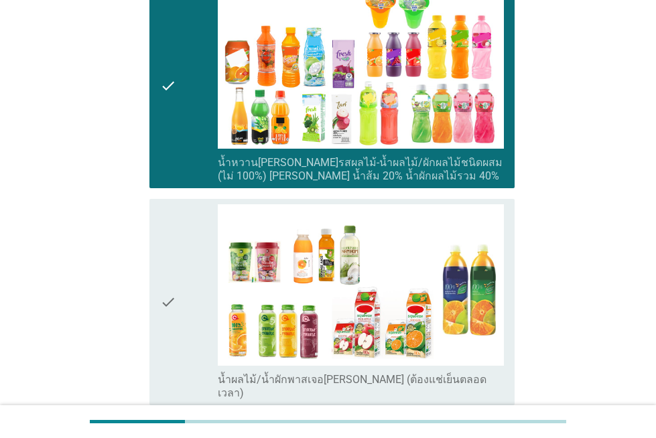
click at [157, 221] on div "check check_box_outline_blank น้ำผลไม้/น้ำผักพาสเจอ[PERSON_NAME] (ต้องแช่เย็นตล…" at bounding box center [331, 302] width 365 height 206
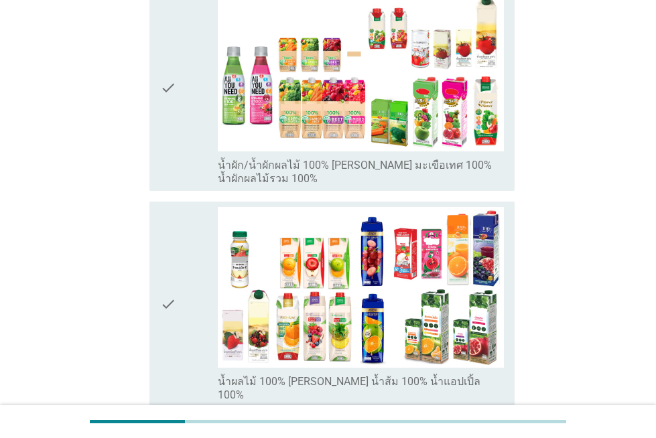
scroll to position [253, 0]
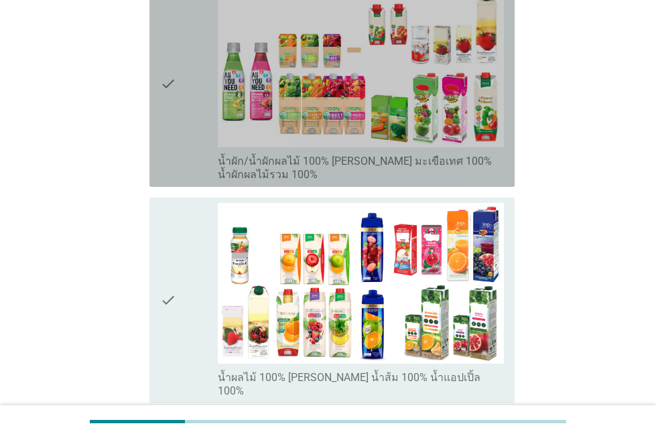
drag, startPoint x: 177, startPoint y: 19, endPoint x: 184, endPoint y: 22, distance: 7.5
click at [177, 19] on div "check" at bounding box center [188, 84] width 57 height 195
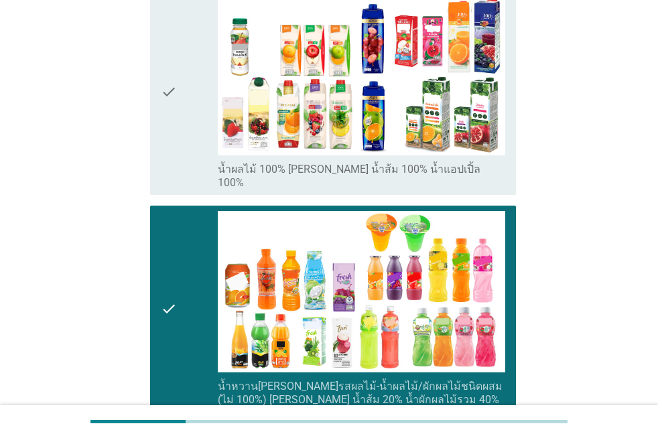
scroll to position [834, 0]
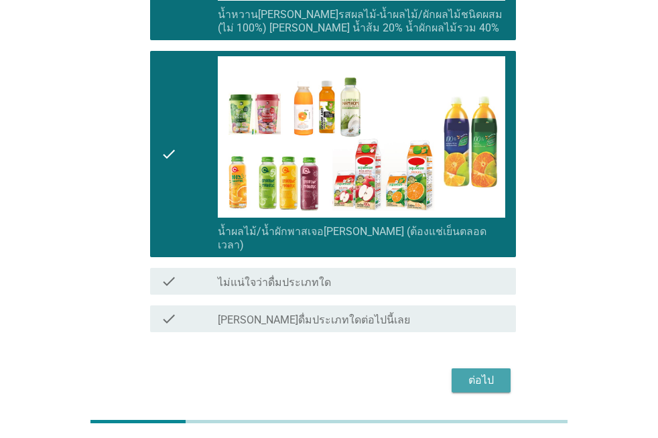
click at [508, 368] on button "ต่อไป" at bounding box center [480, 380] width 59 height 24
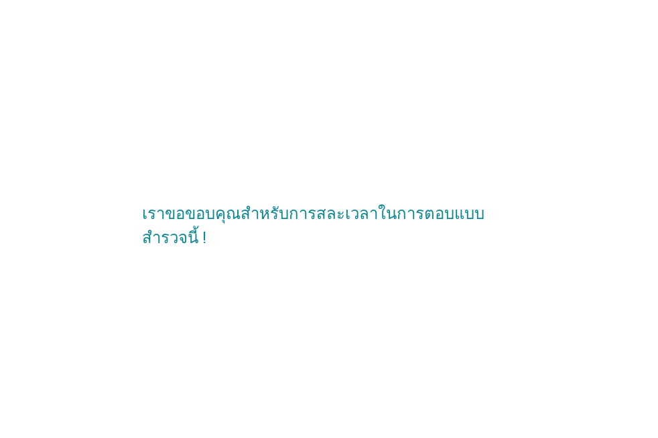
scroll to position [0, 0]
